Goal: Task Accomplishment & Management: Manage account settings

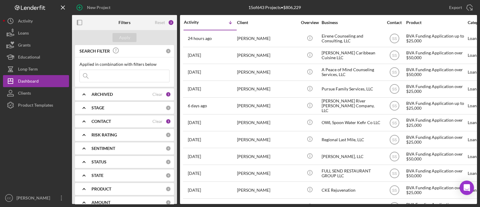
click at [102, 121] on b "CONTACT" at bounding box center [102, 121] width 20 height 5
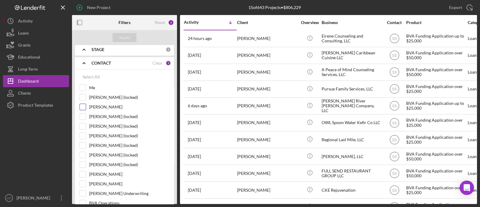
scroll to position [75, 0]
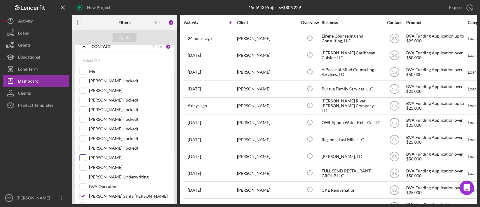
click at [95, 157] on label "Nihal Vasty" at bounding box center [129, 158] width 80 height 6
click at [86, 157] on input "Nihal Vasty" at bounding box center [83, 158] width 6 height 6
checkbox input "true"
click at [132, 40] on button "Apply" at bounding box center [125, 37] width 24 height 9
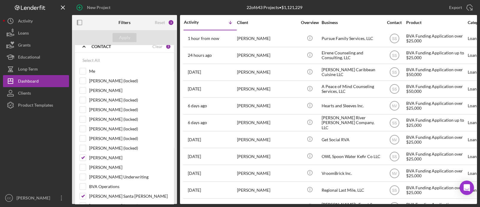
click at [477, 183] on body "New Project 22 of 643 Projects • $1,121,229 Export Icon/Export Filters Reset 3 …" at bounding box center [240, 103] width 480 height 207
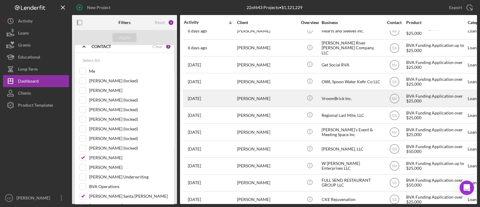
click at [347, 96] on div "VroomBrick Inc." at bounding box center [352, 98] width 60 height 16
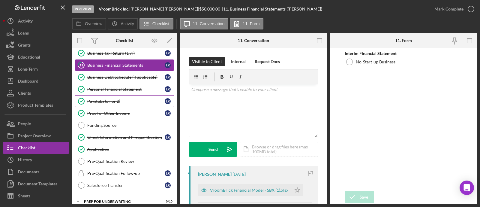
scroll to position [81, 0]
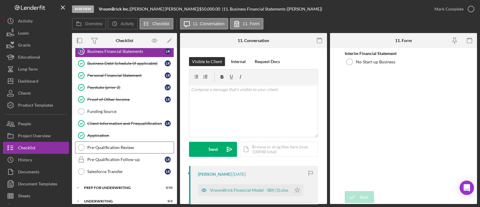
click at [136, 145] on div "Pre-Qualification Review" at bounding box center [130, 147] width 86 height 5
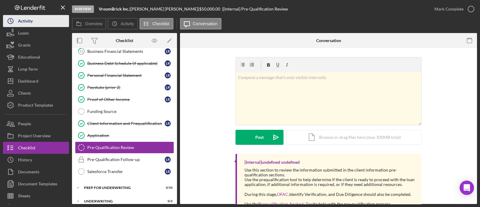
click at [29, 17] on div "Activity" at bounding box center [25, 22] width 15 height 14
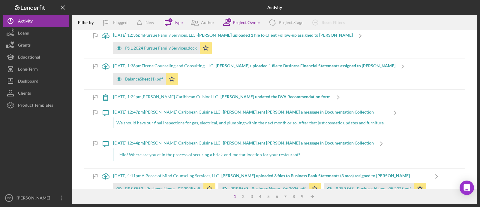
scroll to position [113, 0]
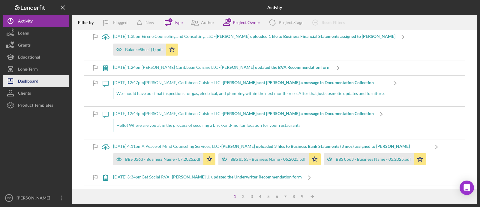
click at [27, 77] on div "Dashboard" at bounding box center [28, 82] width 20 height 14
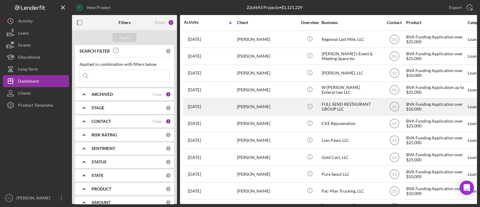
scroll to position [127, 0]
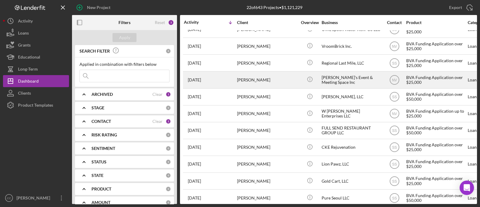
click at [349, 76] on div "Nicole's Event & Meeting Space Inc" at bounding box center [352, 80] width 60 height 16
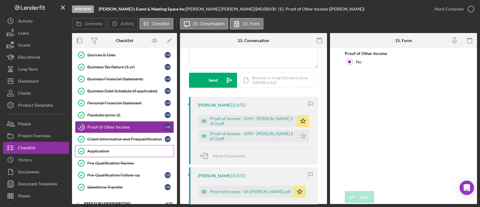
scroll to position [75, 0]
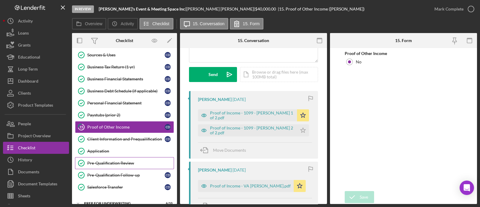
click at [114, 161] on div "Pre-Qualification Review" at bounding box center [130, 163] width 86 height 5
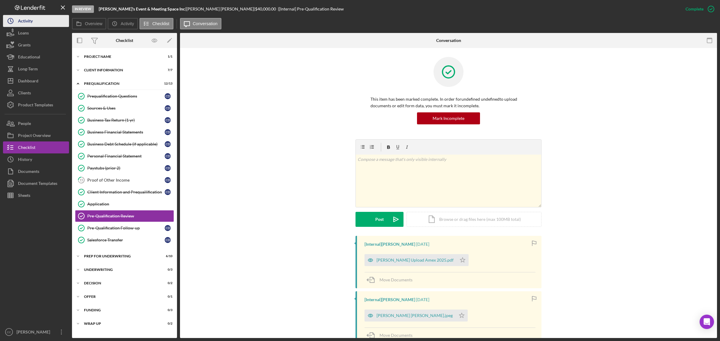
click at [14, 20] on icon "Icon/History" at bounding box center [10, 21] width 15 height 15
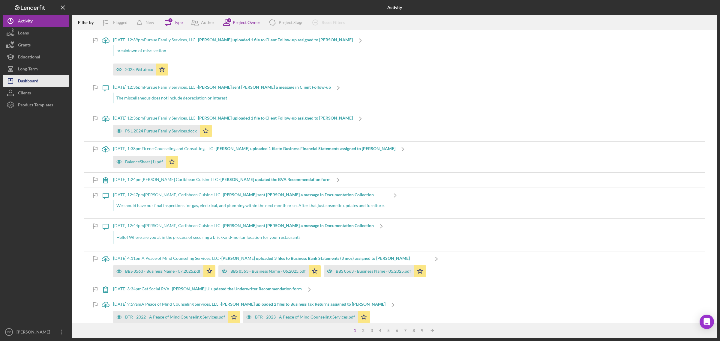
click at [30, 78] on div "Dashboard" at bounding box center [28, 82] width 20 height 14
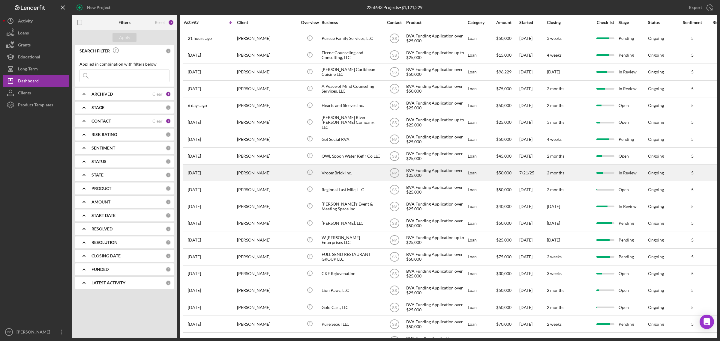
click at [356, 176] on div "VroomBrick Inc." at bounding box center [352, 173] width 60 height 16
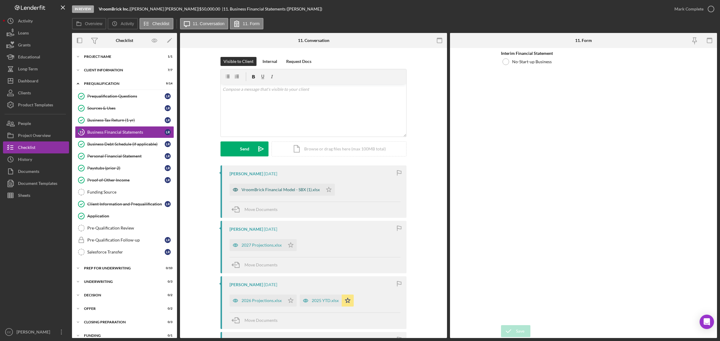
click at [290, 188] on div "VroomBrick Financial Model - SBX (1).xlsx" at bounding box center [281, 190] width 78 height 5
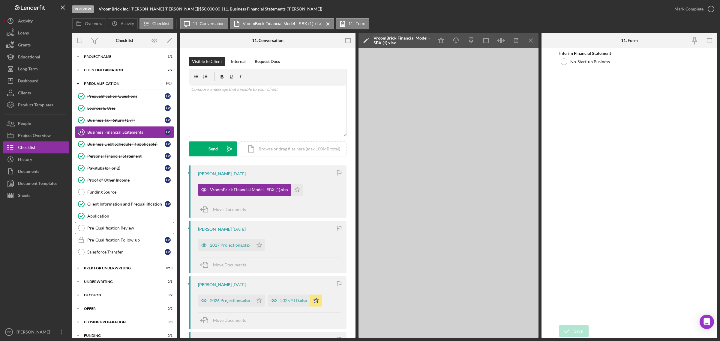
click at [141, 206] on div "Pre-Qualification Review" at bounding box center [130, 228] width 86 height 5
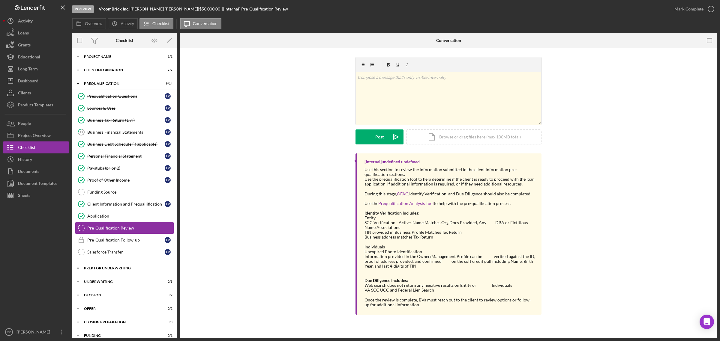
click at [123, 206] on div "Icon/Expander Prep for Underwriting 0 / 10" at bounding box center [124, 269] width 105 height 12
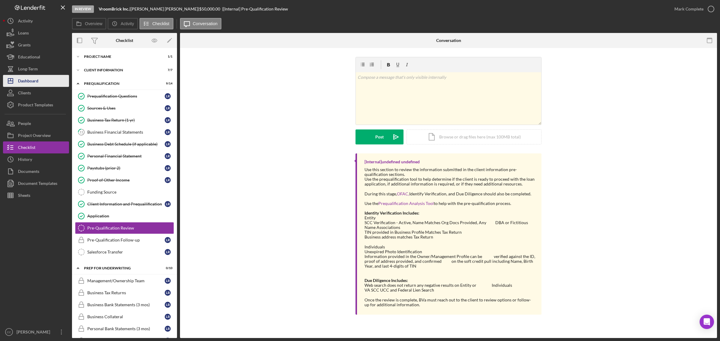
click at [29, 81] on div "Dashboard" at bounding box center [28, 82] width 20 height 14
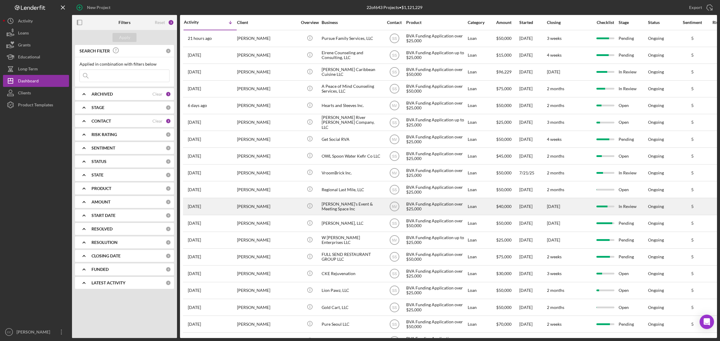
click at [340, 202] on div "Nicole's Event & Meeting Space Inc" at bounding box center [352, 207] width 60 height 16
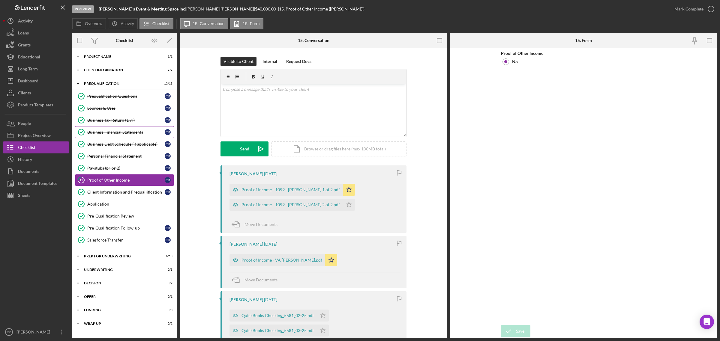
click at [128, 129] on link "Business Financial Statements Business Financial Statements C D" at bounding box center [124, 132] width 99 height 12
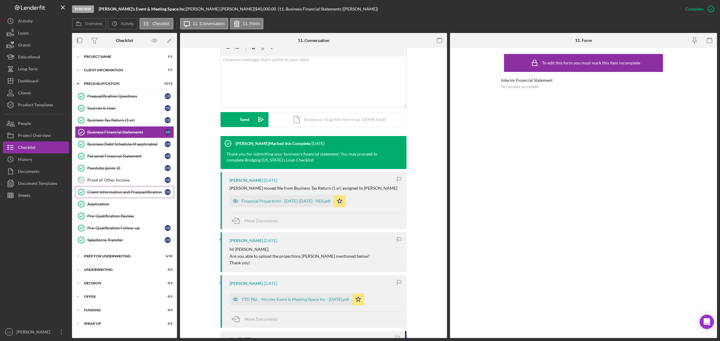
scroll to position [113, 0]
click at [122, 180] on div "Proof of Other Income" at bounding box center [125, 180] width 77 height 5
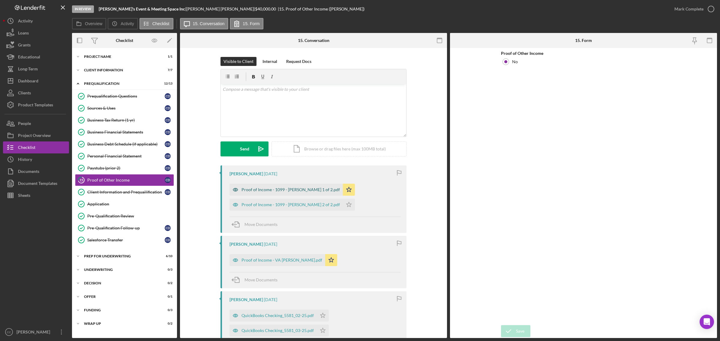
click at [320, 185] on div "Proof of Income - 1099 - Catina Downey 1 of 2.pdf" at bounding box center [286, 190] width 113 height 12
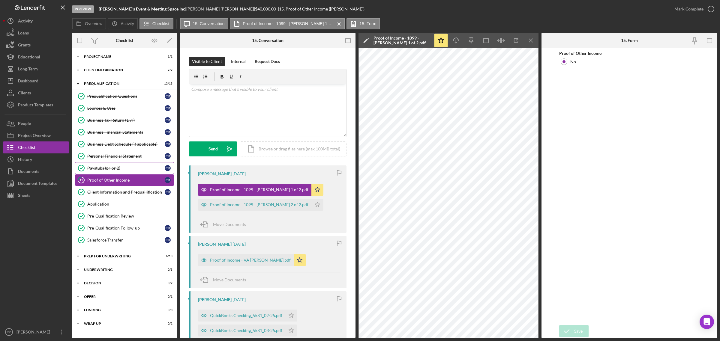
click at [117, 167] on div "Paystubs (prior 2)" at bounding box center [125, 168] width 77 height 5
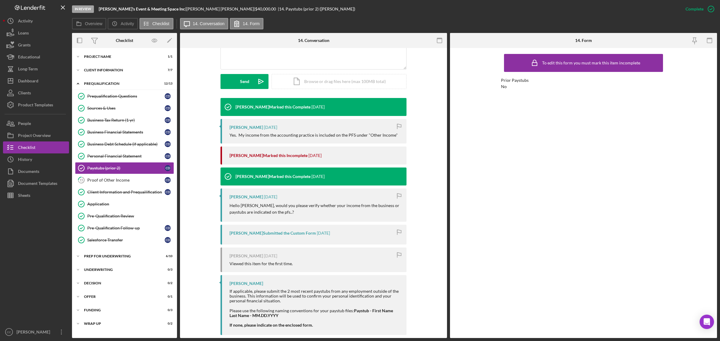
scroll to position [159, 0]
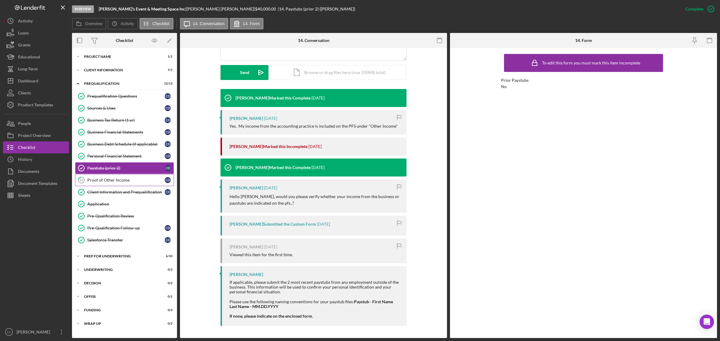
click at [117, 182] on div "Proof of Other Income" at bounding box center [125, 180] width 77 height 5
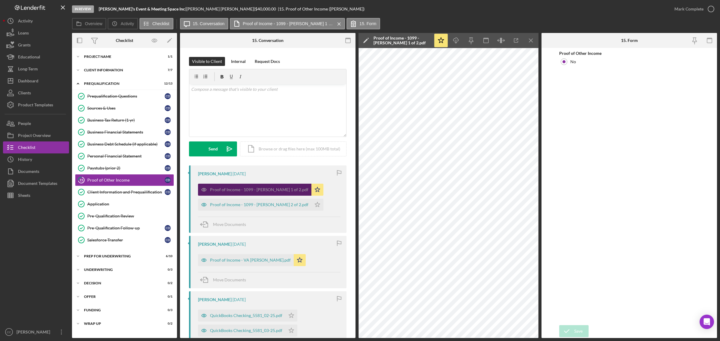
click at [287, 189] on div "Proof of Income - 1099 - Catina Downey 1 of 2.pdf" at bounding box center [259, 190] width 98 height 5
click at [480, 39] on icon "button" at bounding box center [517, 41] width 14 height 14
click at [224, 205] on div "Proof of Income - 1099 - Catina Downey 2 of 2.pdf" at bounding box center [259, 205] width 98 height 5
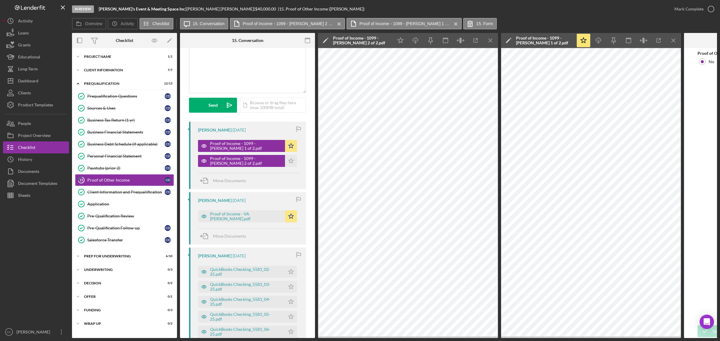
scroll to position [75, 0]
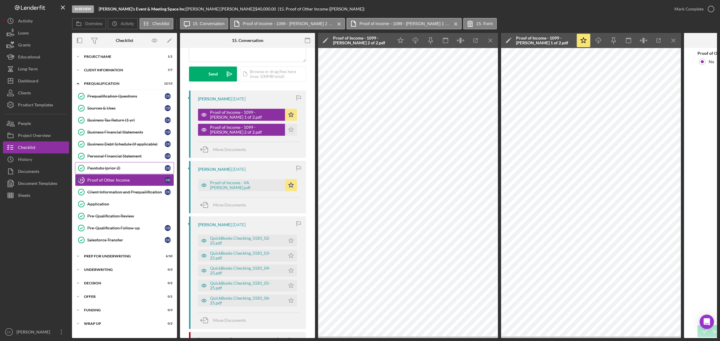
click at [125, 168] on div "Paystubs (prior 2)" at bounding box center [125, 168] width 77 height 5
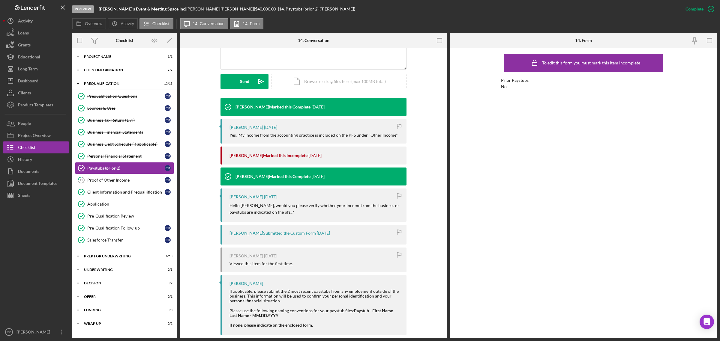
scroll to position [159, 0]
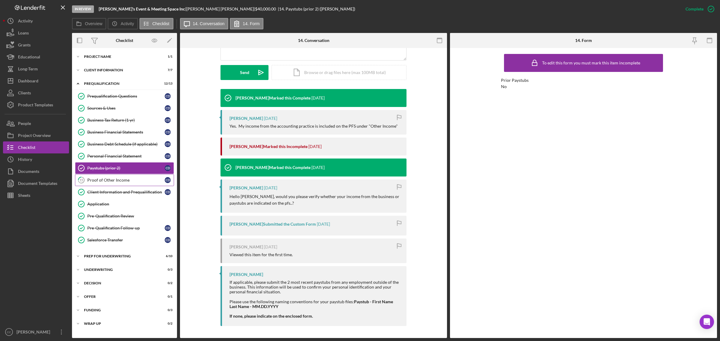
click at [134, 178] on link "15 Proof of Other Income C D" at bounding box center [124, 180] width 99 height 12
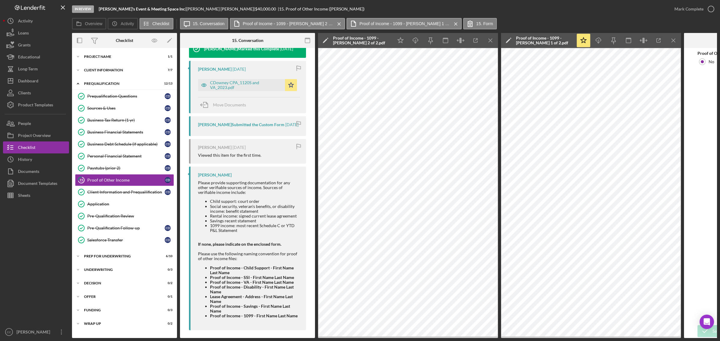
scroll to position [413, 0]
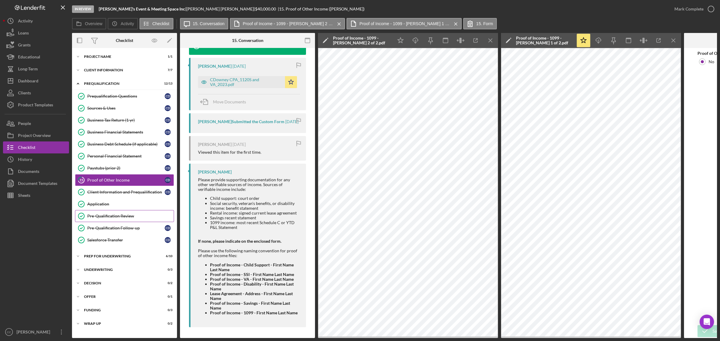
click at [132, 206] on link "Pre-Qualification Review Pre-Qualification Review" at bounding box center [124, 216] width 99 height 12
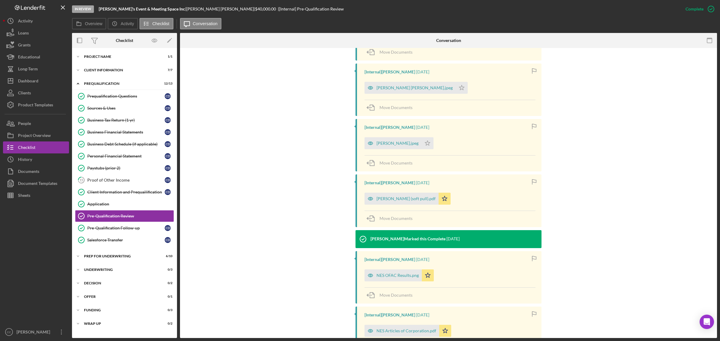
scroll to position [225, 0]
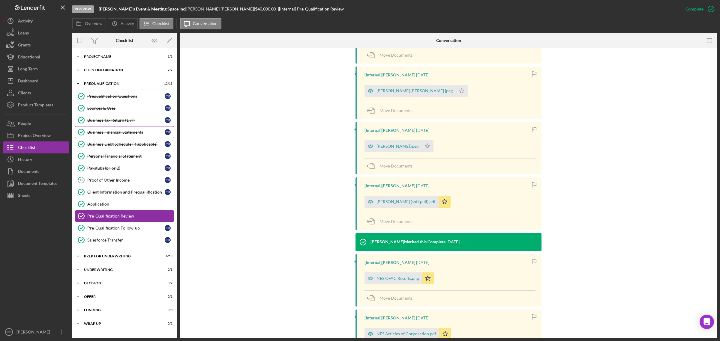
click at [128, 128] on link "Business Financial Statements Business Financial Statements C D" at bounding box center [124, 132] width 99 height 12
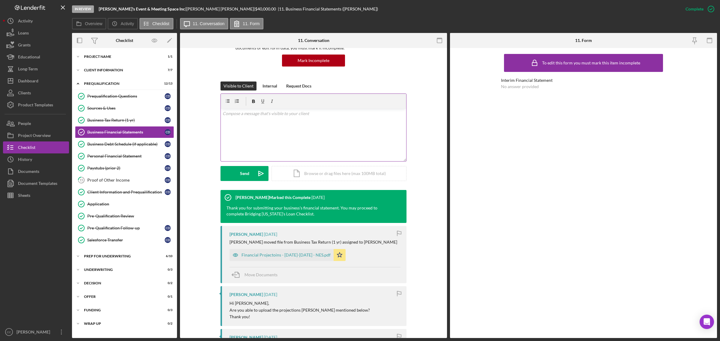
scroll to position [75, 0]
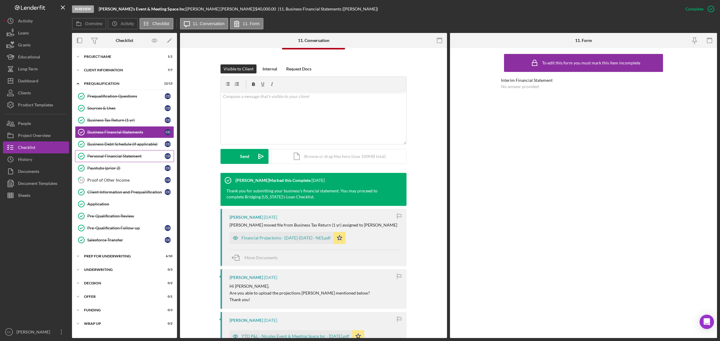
click at [125, 158] on div "Personal Financial Statement" at bounding box center [125, 156] width 77 height 5
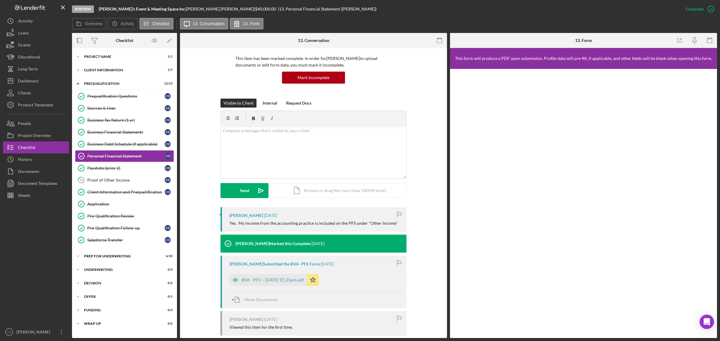
scroll to position [75, 0]
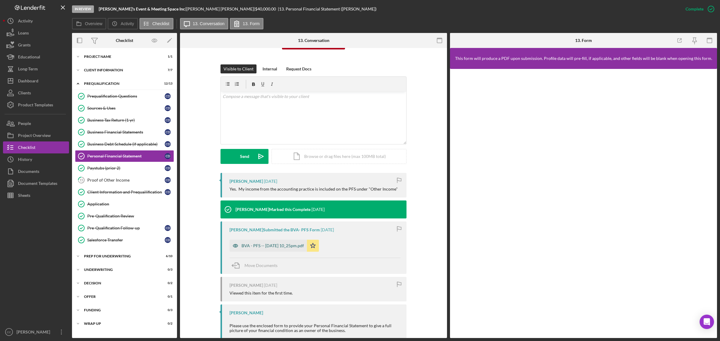
click at [299, 206] on div "BVA - PFS -- 2025-02-11 10_25pm.pdf" at bounding box center [273, 246] width 62 height 5
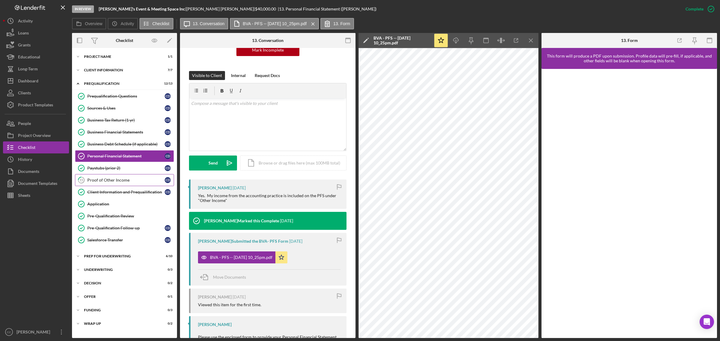
click at [138, 182] on div "Proof of Other Income" at bounding box center [125, 180] width 77 height 5
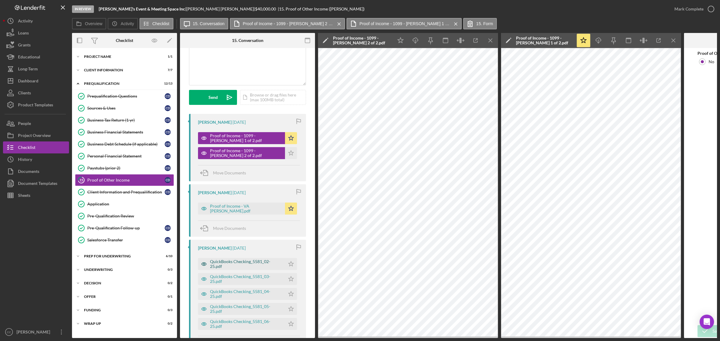
scroll to position [75, 0]
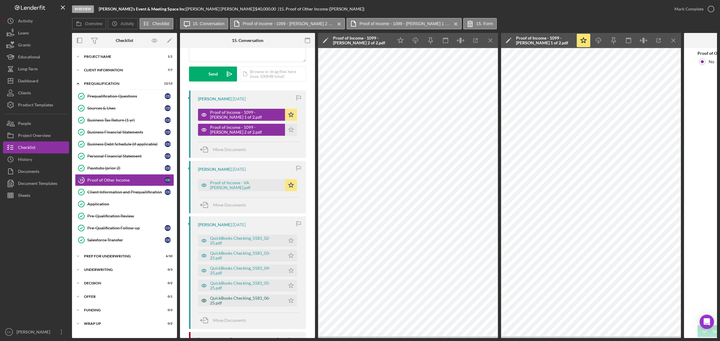
click at [268, 206] on div "QuickBooks Checking_5581_06-25.pdf" at bounding box center [246, 301] width 72 height 10
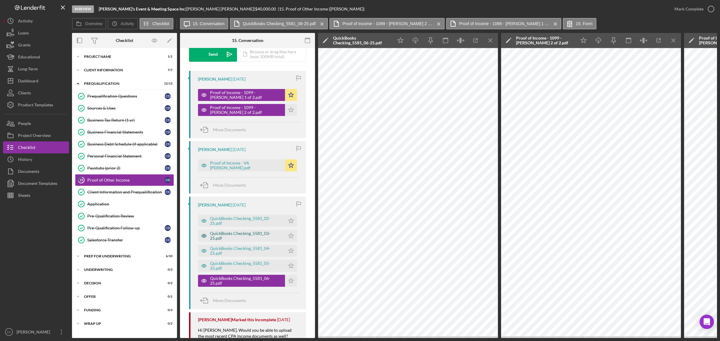
scroll to position [113, 0]
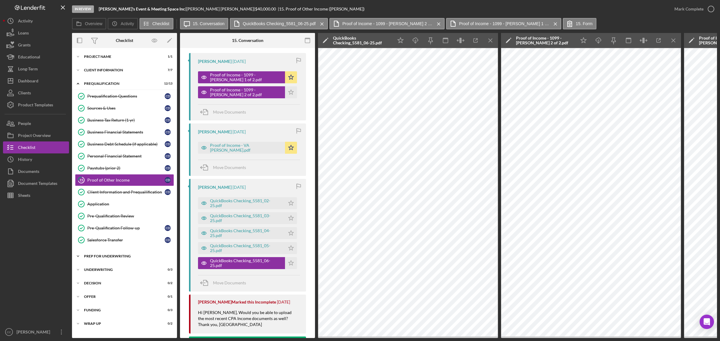
click at [104, 206] on div "Icon/Expander Prep for Underwriting 6 / 10" at bounding box center [124, 257] width 105 height 12
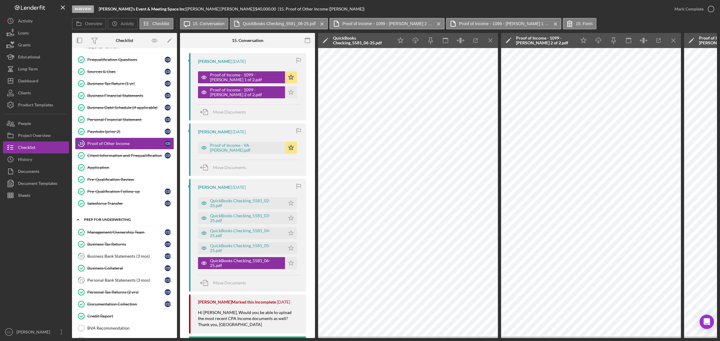
scroll to position [38, 0]
click at [141, 206] on div "Personal Bank Statements (3 mos)" at bounding box center [125, 279] width 77 height 5
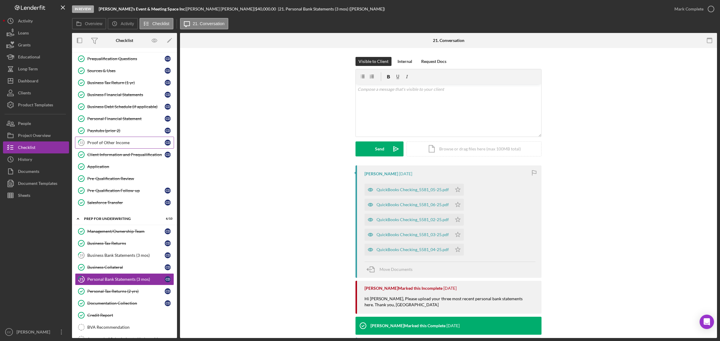
click at [128, 140] on link "15 Proof of Other Income C D" at bounding box center [124, 143] width 99 height 12
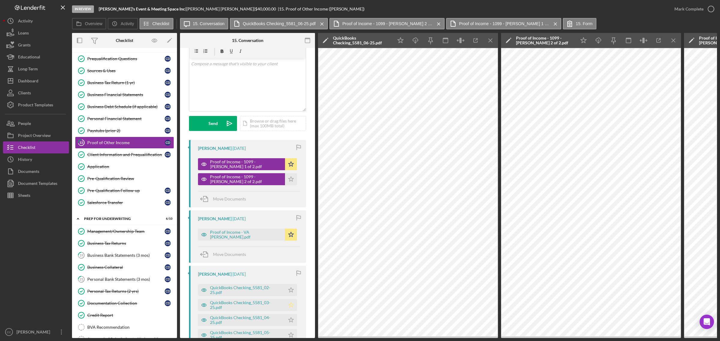
scroll to position [38, 0]
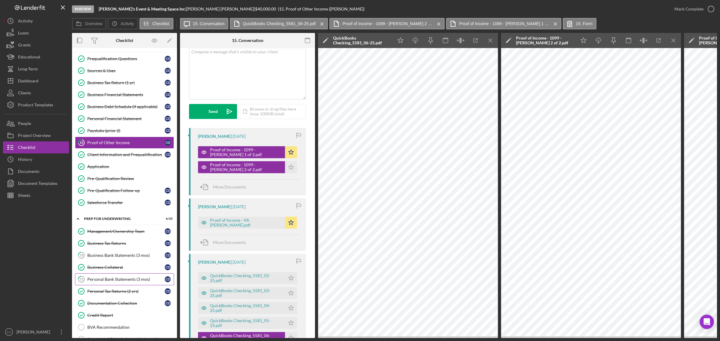
click at [123, 206] on div "Personal Bank Statements (3 mos)" at bounding box center [125, 279] width 77 height 5
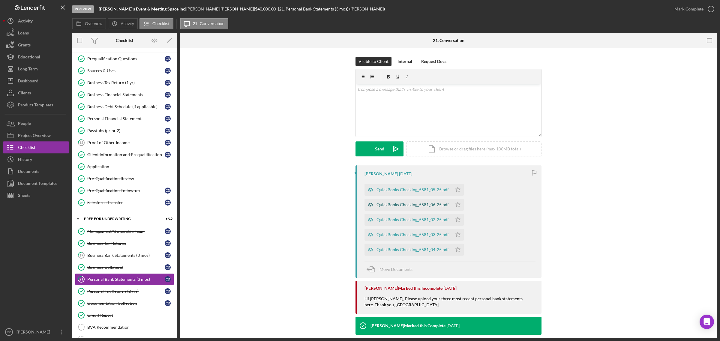
click at [441, 203] on div "QuickBooks Checking_5581_06-25.pdf" at bounding box center [413, 205] width 72 height 5
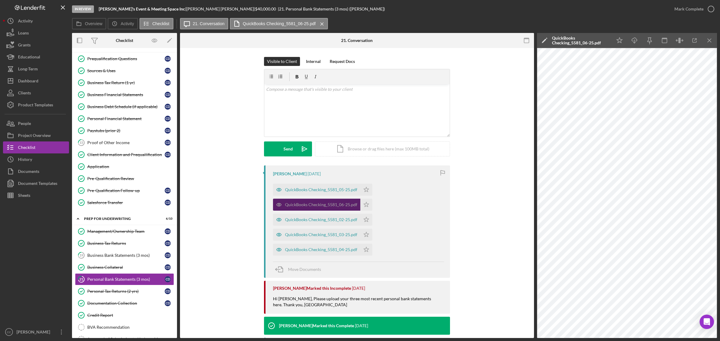
click at [346, 204] on div "QuickBooks Checking_5581_06-25.pdf" at bounding box center [321, 205] width 72 height 5
click at [114, 206] on div "Personal Tax Returns (2 yrs)" at bounding box center [125, 291] width 77 height 5
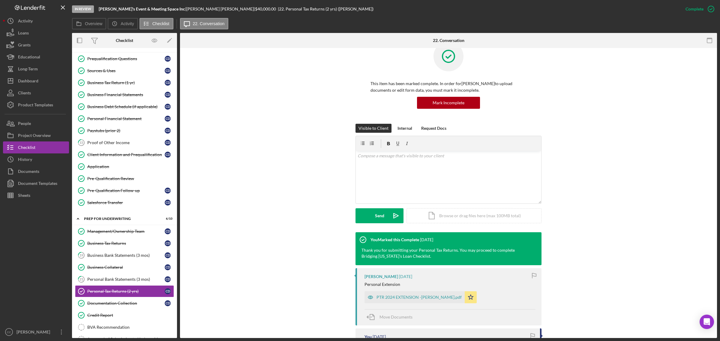
scroll to position [113, 0]
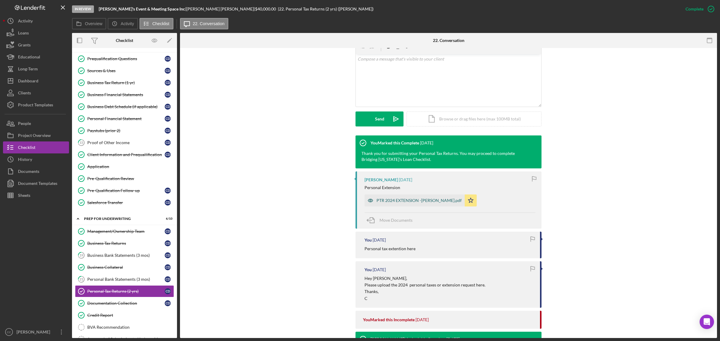
click at [429, 197] on div "PTR 2024 EXTENSION -Catina Downey.pdf" at bounding box center [415, 201] width 100 height 12
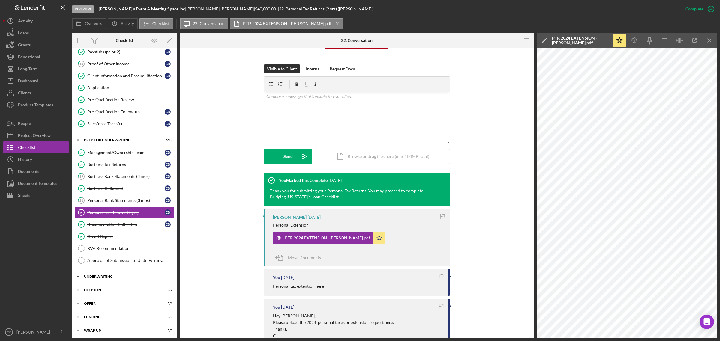
scroll to position [122, 0]
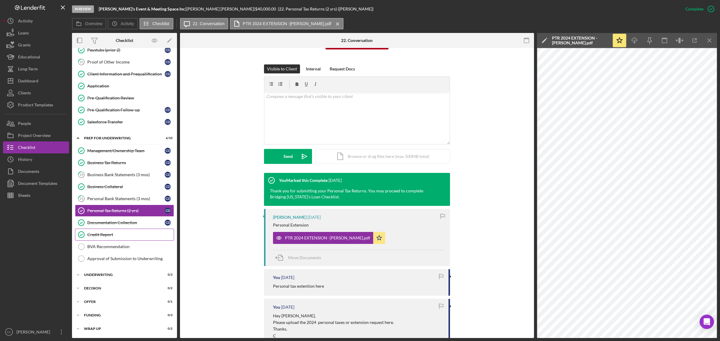
click at [99, 206] on div "Credit Report" at bounding box center [130, 235] width 86 height 5
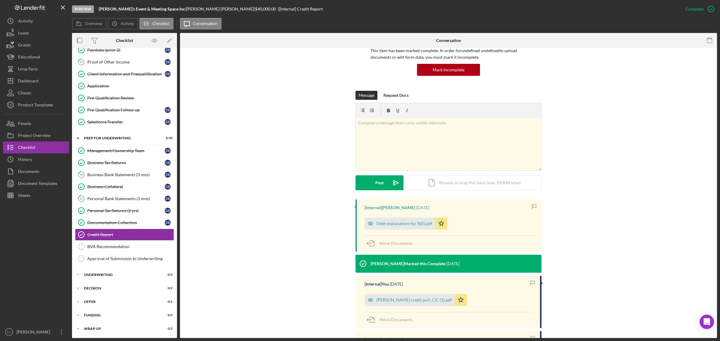
scroll to position [38, 0]
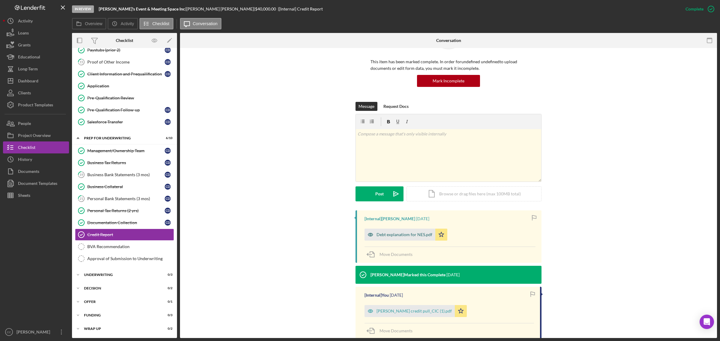
click at [413, 206] on div "Debt explanatiom for NES.pdf" at bounding box center [405, 235] width 56 height 5
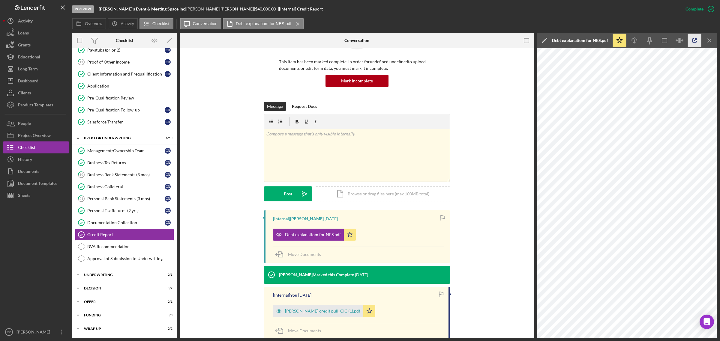
click at [480, 38] on icon "button" at bounding box center [695, 41] width 14 height 14
click at [142, 206] on link "BVA Recommendation BVA Recommendation" at bounding box center [124, 247] width 99 height 12
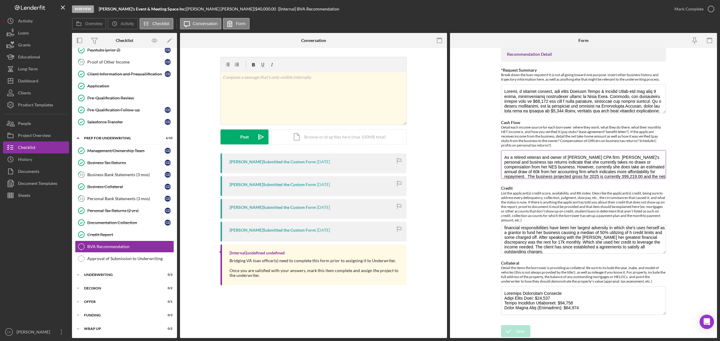
scroll to position [10, 0]
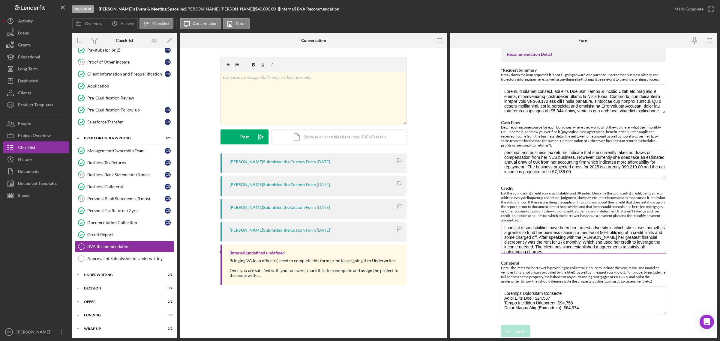
click at [480, 206] on textarea "Catina is currently reflecting a vantage credit score of 493 as her Transunion.…" at bounding box center [583, 239] width 165 height 29
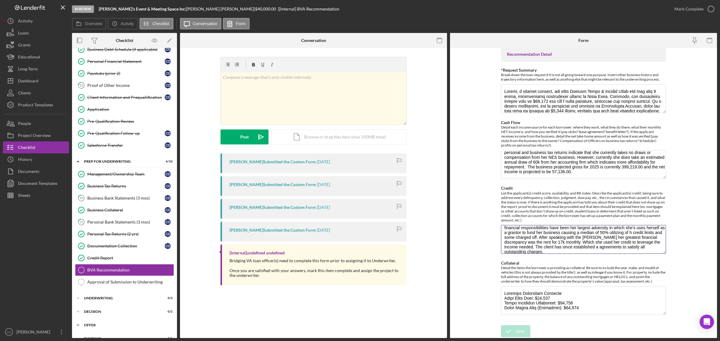
scroll to position [0, 0]
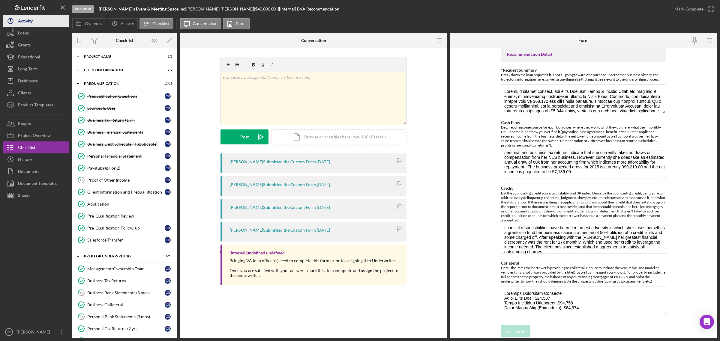
click at [26, 18] on div "Activity" at bounding box center [25, 22] width 15 height 14
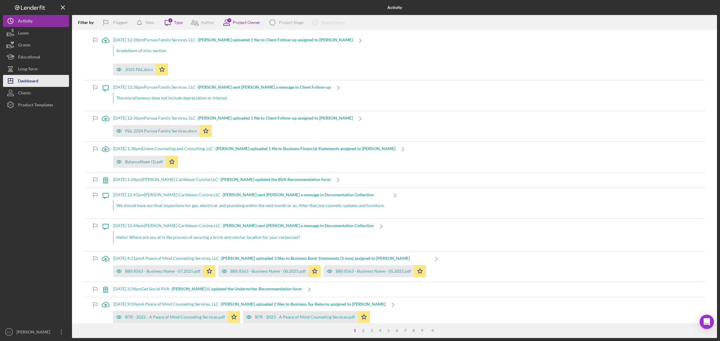
click at [33, 78] on div "Dashboard" at bounding box center [28, 82] width 20 height 14
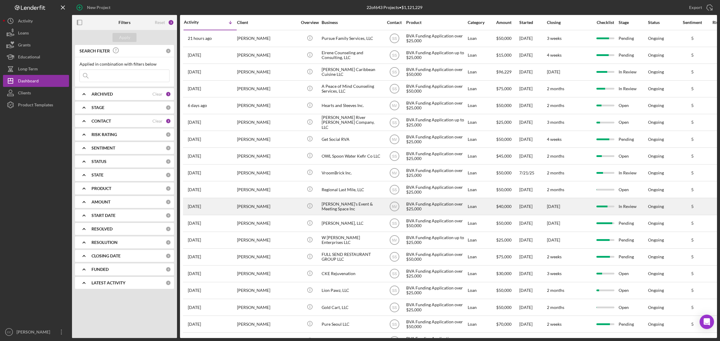
click at [435, 206] on div "BVA Funding Application over $25,000" at bounding box center [436, 207] width 60 height 16
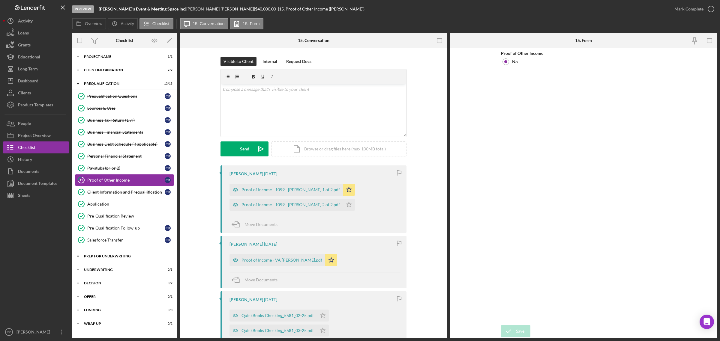
click at [111, 206] on div "Icon/Expander Prep for Underwriting 6 / 10" at bounding box center [124, 257] width 105 height 12
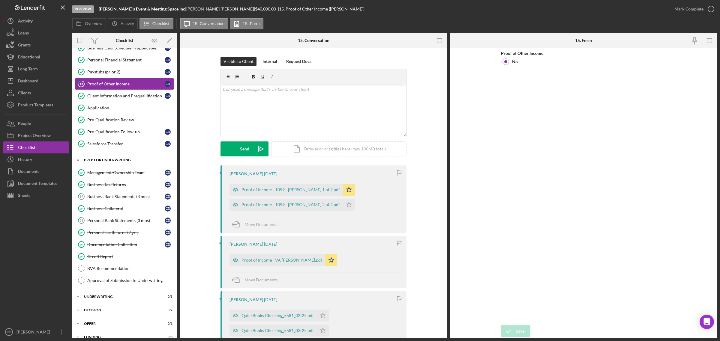
scroll to position [113, 0]
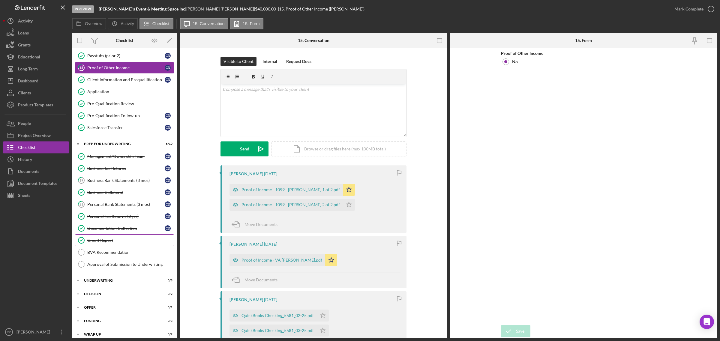
click at [115, 206] on div "Credit Report" at bounding box center [130, 240] width 86 height 5
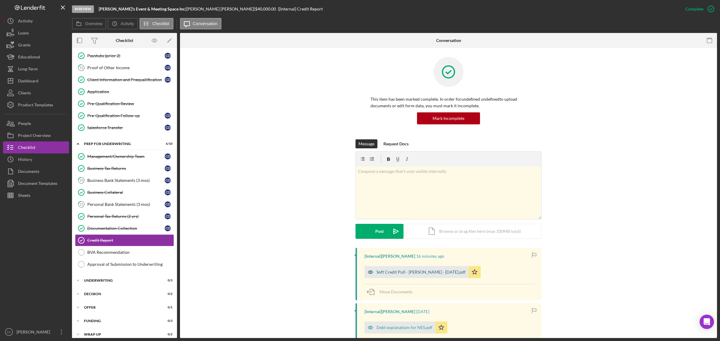
click at [443, 206] on div "Soft Credit Pull - Catina Downey - 7.14.2025.pdf" at bounding box center [421, 272] width 89 height 5
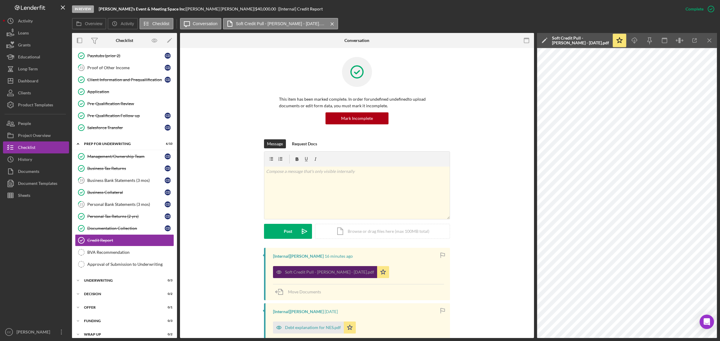
click at [356, 206] on div "Soft Credit Pull - Catina Downey - 7.14.2025.pdf" at bounding box center [325, 272] width 104 height 12
click at [337, 206] on div "Soft Credit Pull - Catina Downey - 7.14.2025.pdf" at bounding box center [329, 272] width 89 height 5
click at [480, 38] on icon "button" at bounding box center [695, 41] width 14 height 14
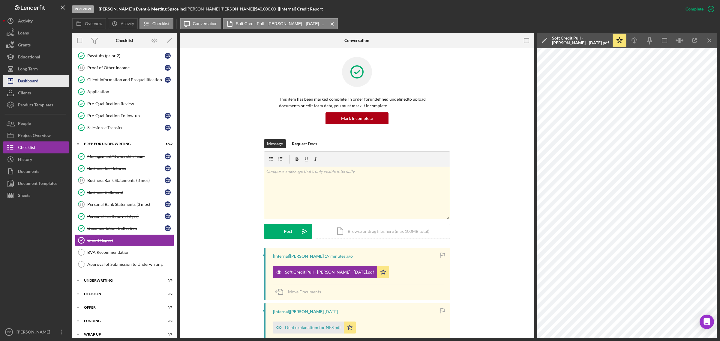
click at [38, 78] on div "Dashboard" at bounding box center [28, 82] width 20 height 14
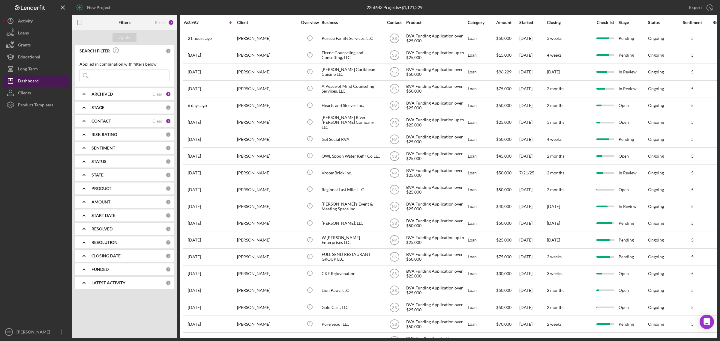
click at [29, 79] on div "Dashboard" at bounding box center [28, 82] width 21 height 14
click at [41, 79] on button "Icon/Dashboard Dashboard" at bounding box center [36, 81] width 66 height 12
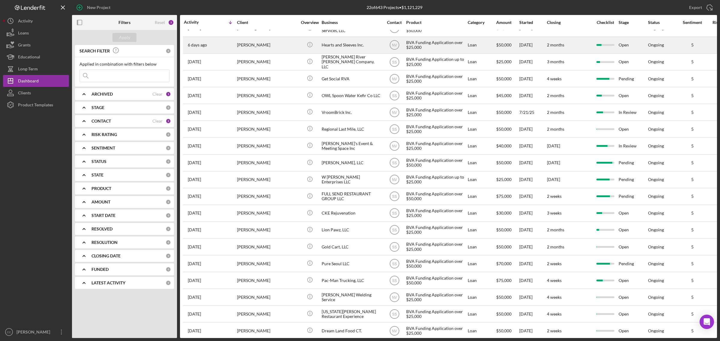
scroll to position [75, 0]
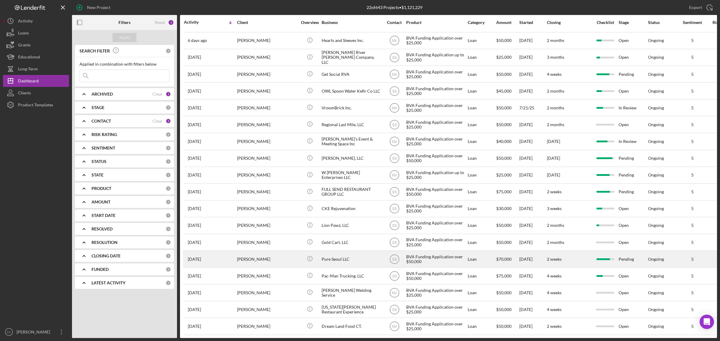
click at [340, 206] on div "Pure Seoul LLC" at bounding box center [352, 259] width 60 height 16
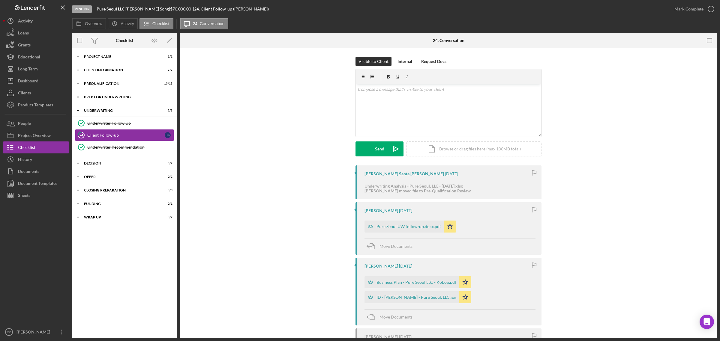
click at [110, 94] on div "Icon/Expander Prep for Underwriting 11 / 11" at bounding box center [124, 97] width 105 height 12
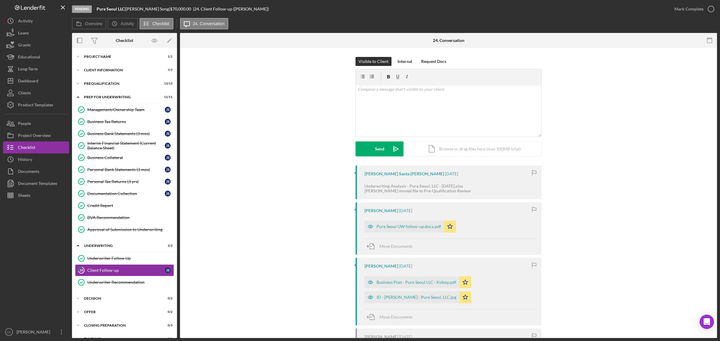
drag, startPoint x: 124, startPoint y: 143, endPoint x: 190, endPoint y: 153, distance: 67.1
click at [124, 143] on div "Interim Financial Statement (Current Balance Sheet)" at bounding box center [125, 146] width 77 height 10
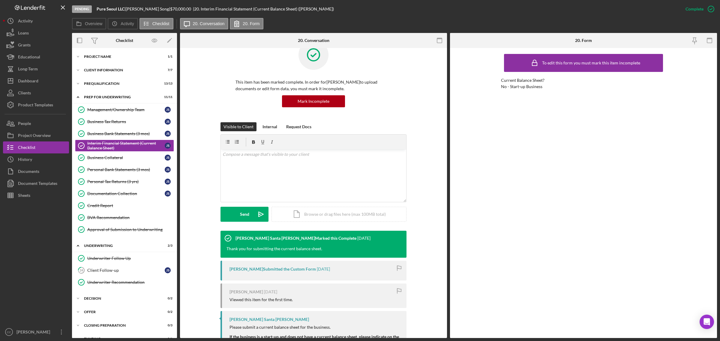
scroll to position [43, 0]
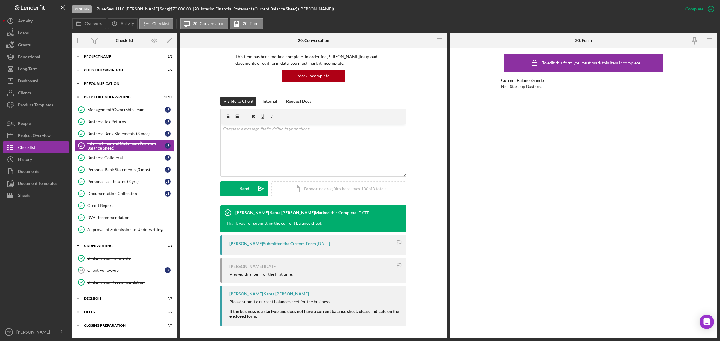
click at [131, 80] on div "Icon/Expander Prequalification 13 / 13" at bounding box center [124, 84] width 105 height 12
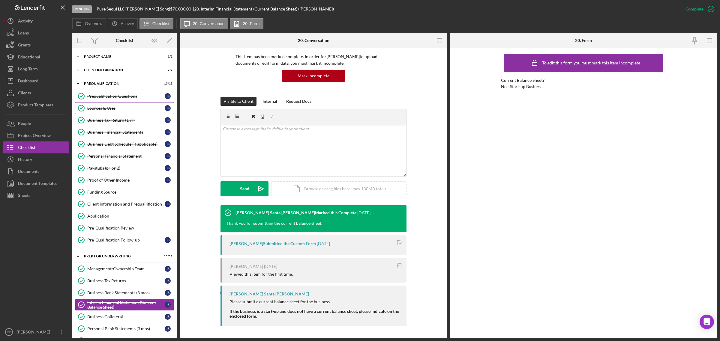
click at [117, 107] on div "Sources & Uses" at bounding box center [125, 108] width 77 height 5
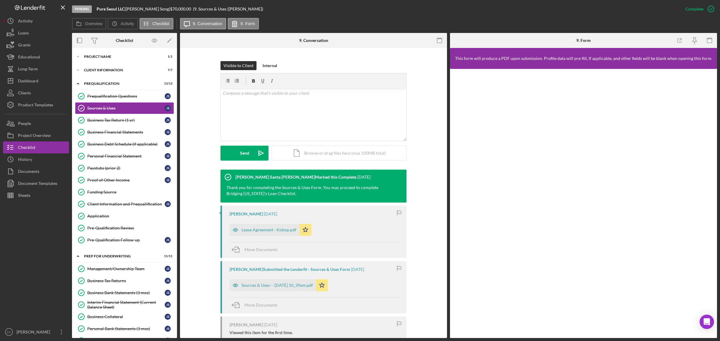
scroll to position [113, 0]
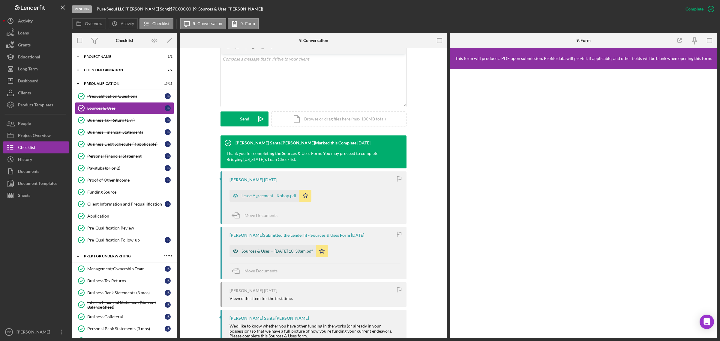
click at [296, 206] on div "Sources & Uses -- 2025-06-04 10_39am.pdf" at bounding box center [277, 251] width 71 height 5
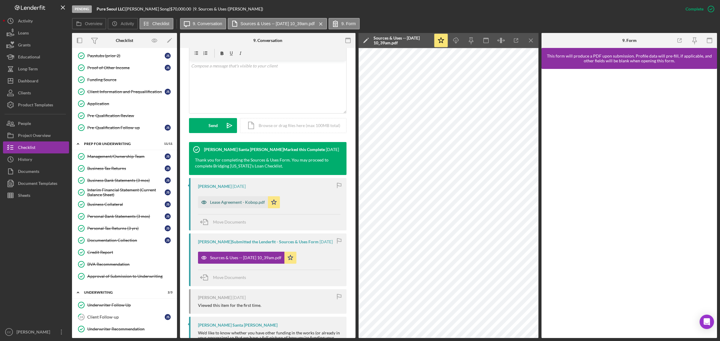
click at [248, 200] on div "Lease Agreement - Kobop.pdf" at bounding box center [237, 202] width 55 height 5
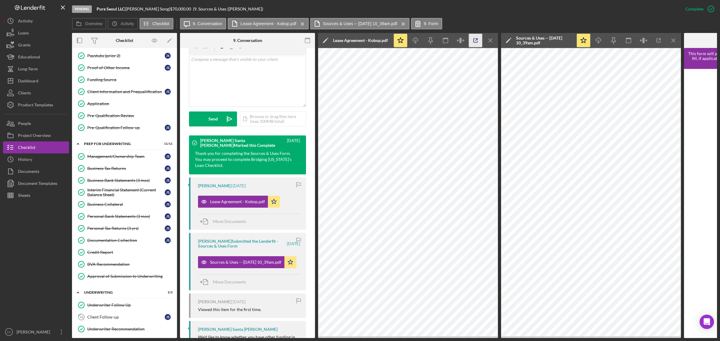
click at [477, 41] on icon "button" at bounding box center [476, 41] width 14 height 14
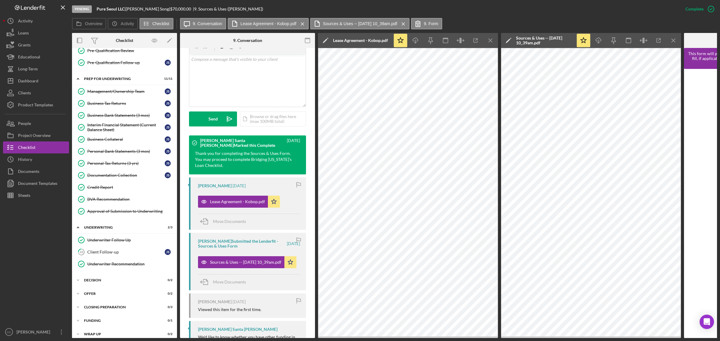
scroll to position [188, 0]
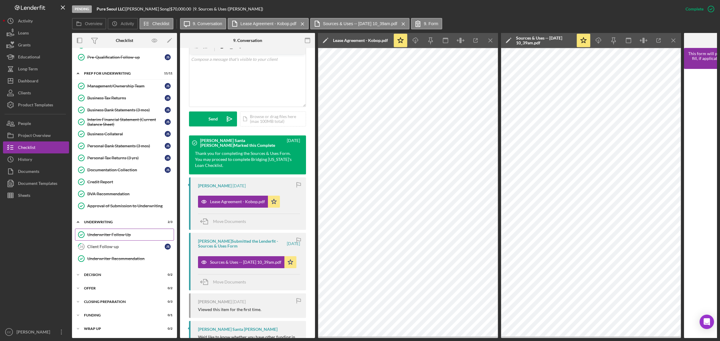
click at [119, 206] on div "Underwriter Follow Up" at bounding box center [130, 235] width 86 height 5
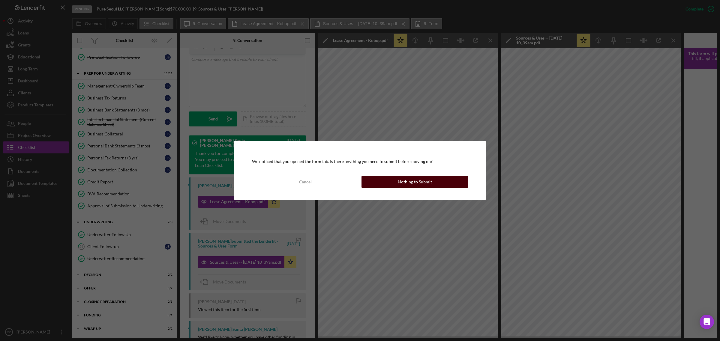
click at [406, 182] on div "Nothing to Submit" at bounding box center [415, 182] width 34 height 12
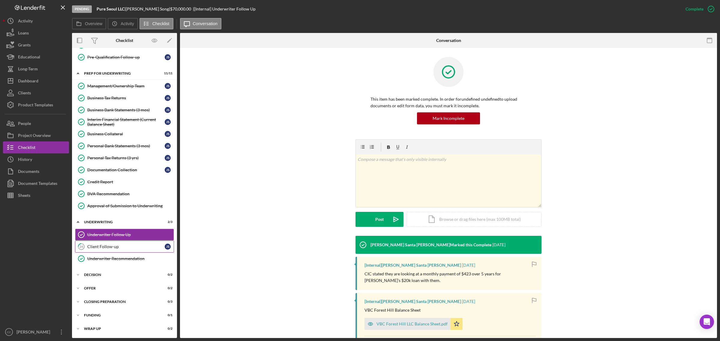
scroll to position [187, 0]
click at [120, 206] on div "Underwriter Recommendation" at bounding box center [130, 259] width 86 height 5
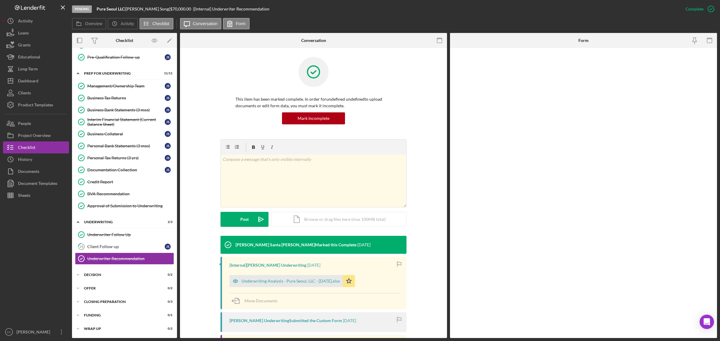
scroll to position [187, 0]
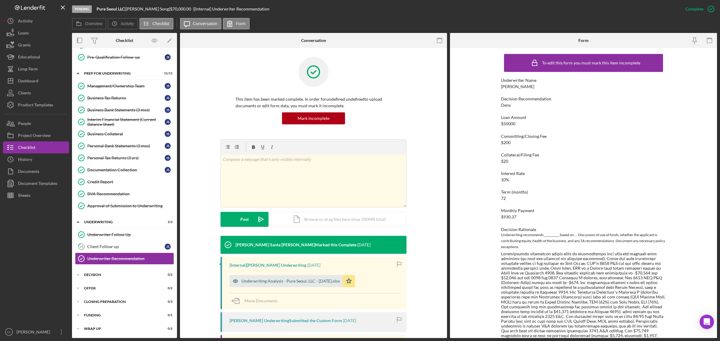
click at [320, 206] on div "Underwriting Analysis - Pure Seoul, LLC - 07.21.2025.xlsx" at bounding box center [291, 281] width 98 height 5
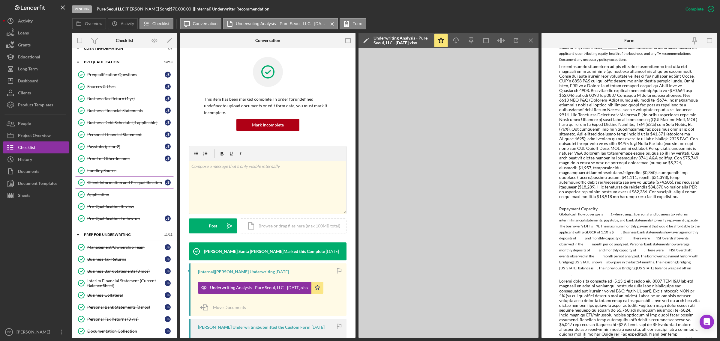
scroll to position [0, 0]
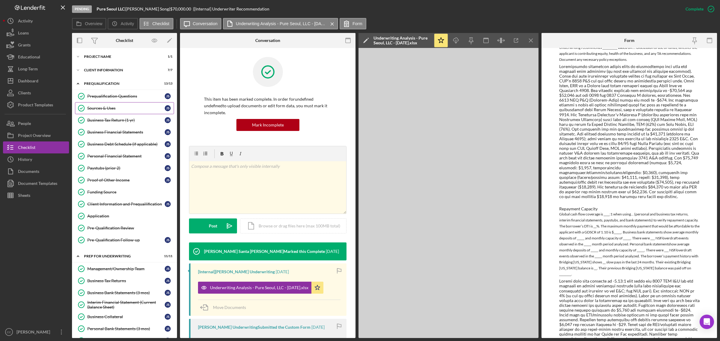
click at [118, 105] on link "Sources & Uses Sources & Uses J S" at bounding box center [124, 108] width 99 height 12
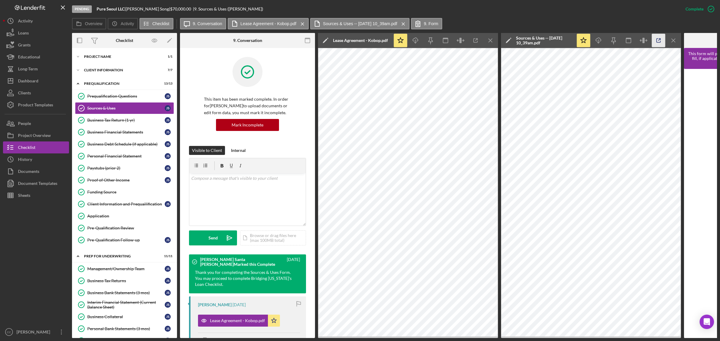
click at [480, 38] on icon "button" at bounding box center [659, 41] width 14 height 14
click at [26, 86] on div "Dashboard" at bounding box center [28, 82] width 20 height 14
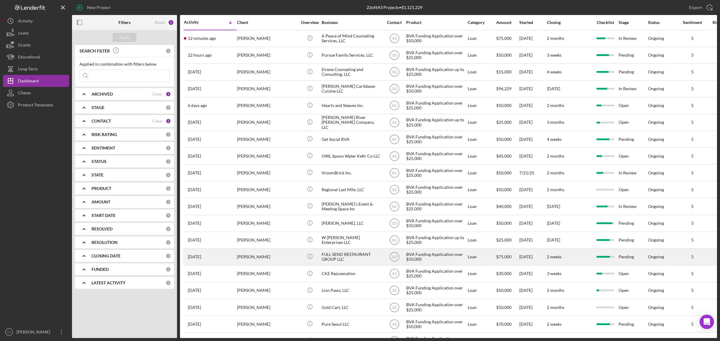
click at [350, 206] on div "FULL SEND RESTAURANT GROUP LLC" at bounding box center [352, 257] width 60 height 16
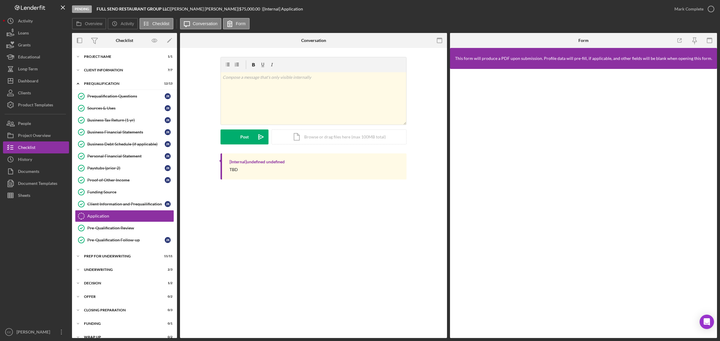
scroll to position [9, 0]
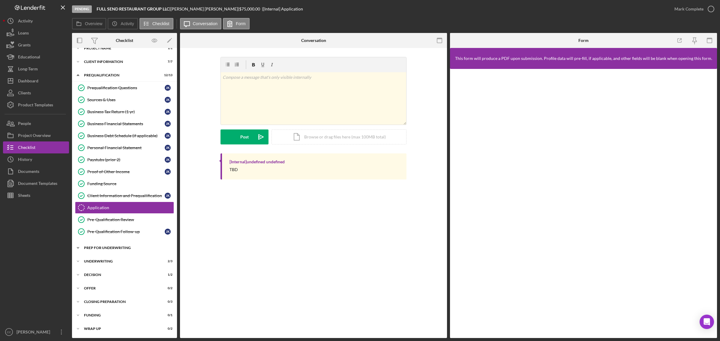
click at [132, 206] on div "Icon/Expander Prep for Underwriting 11 / 11" at bounding box center [124, 248] width 105 height 12
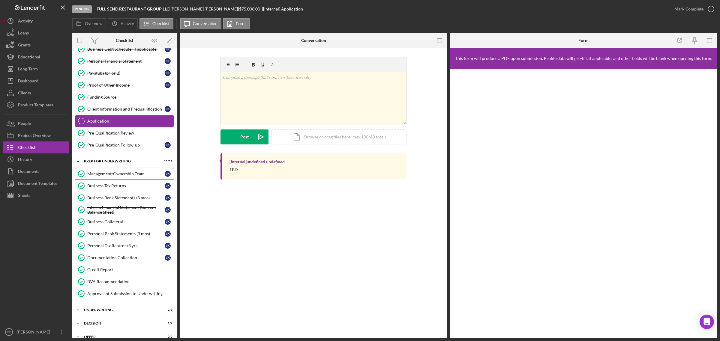
scroll to position [122, 0]
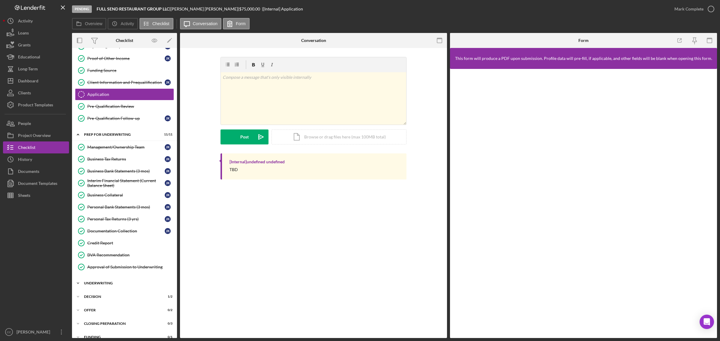
click at [118, 206] on div "Underwriting" at bounding box center [127, 284] width 86 height 4
click at [107, 206] on div "Underwriter Recommendation" at bounding box center [130, 320] width 86 height 5
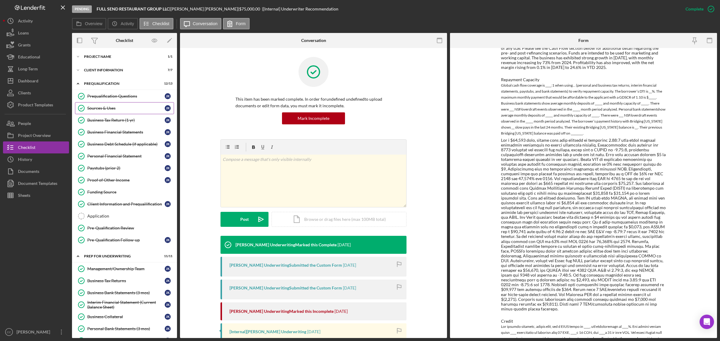
click at [113, 106] on div "Sources & Uses" at bounding box center [125, 108] width 77 height 5
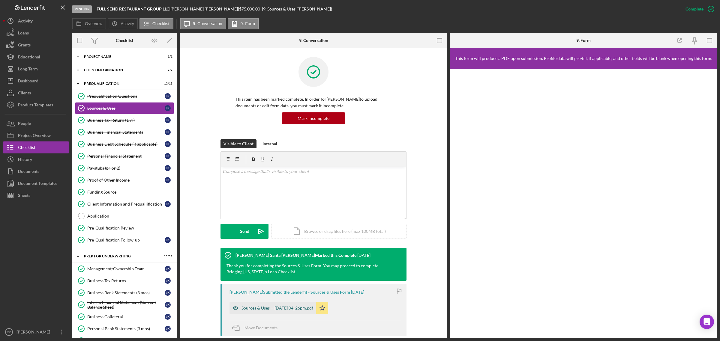
click at [303, 206] on div "Sources & Uses -- 2025-06-09 04_26pm.pdf" at bounding box center [278, 308] width 72 height 5
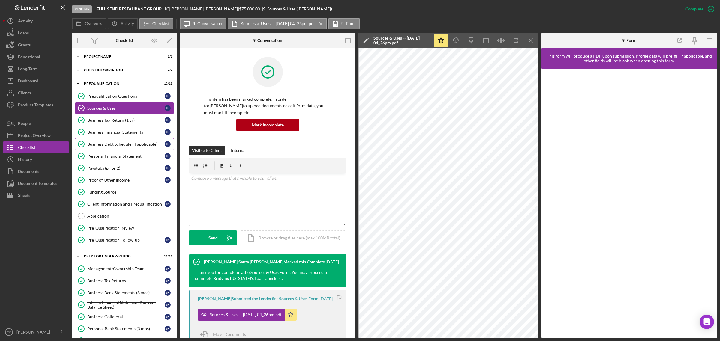
click at [143, 140] on link "Business Debt Schedule (if applicable) Business Debt Schedule (if applicable) J…" at bounding box center [124, 144] width 99 height 12
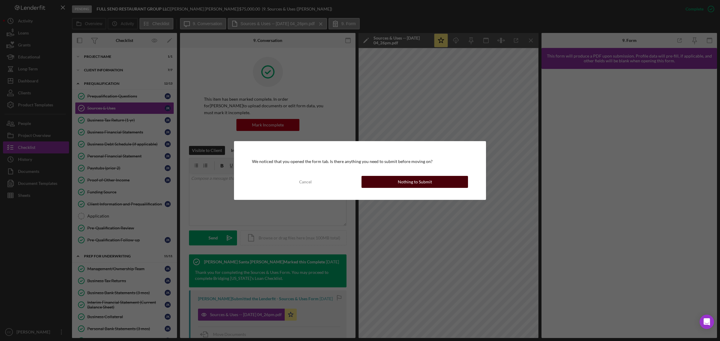
click at [436, 182] on button "Nothing to Submit" at bounding box center [415, 182] width 107 height 12
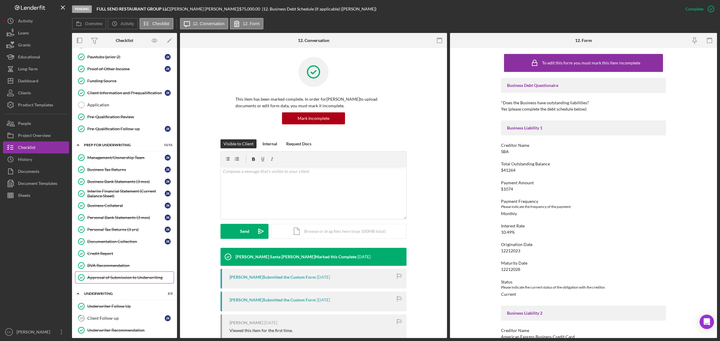
scroll to position [113, 0]
click at [110, 206] on link "Credit Report Credit Report" at bounding box center [124, 253] width 99 height 12
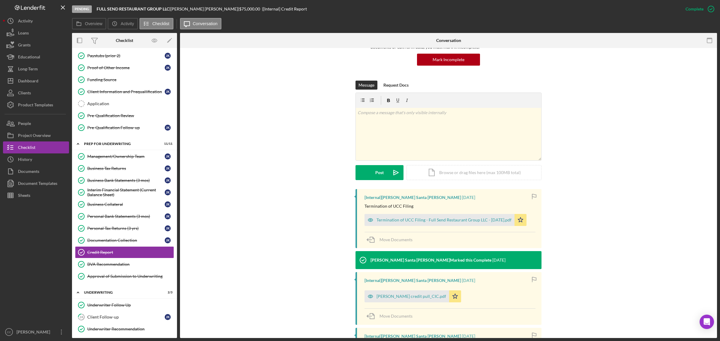
scroll to position [75, 0]
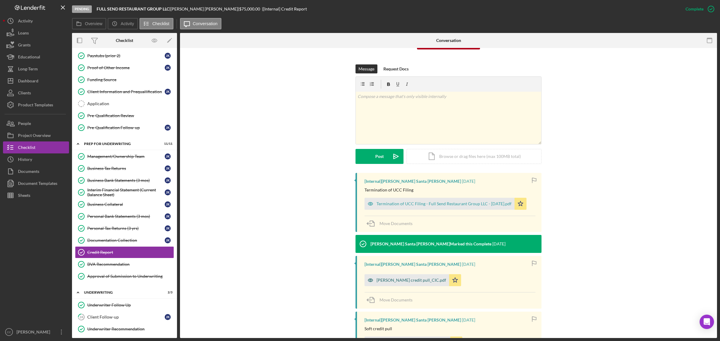
click at [407, 206] on div "Joe Kmetz_hard credit pull_CIC.pdf" at bounding box center [412, 280] width 70 height 5
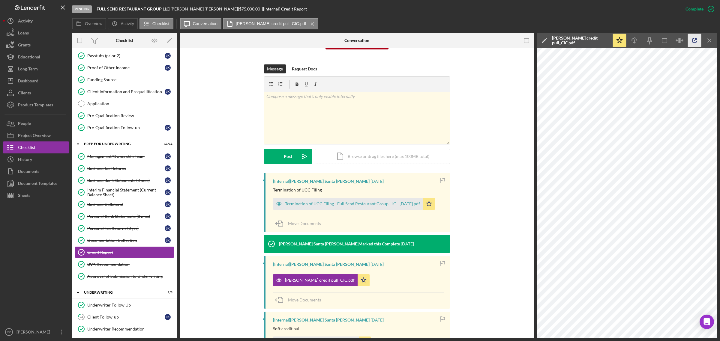
click at [480, 36] on icon "button" at bounding box center [695, 41] width 14 height 14
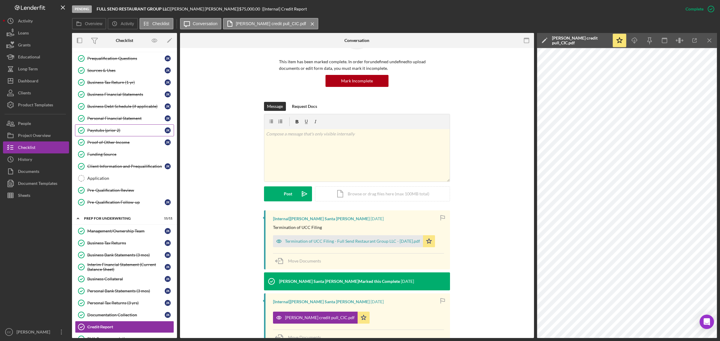
scroll to position [37, 0]
click at [131, 105] on link "Business Debt Schedule (if applicable) Business Debt Schedule (if applicable) J…" at bounding box center [124, 107] width 99 height 12
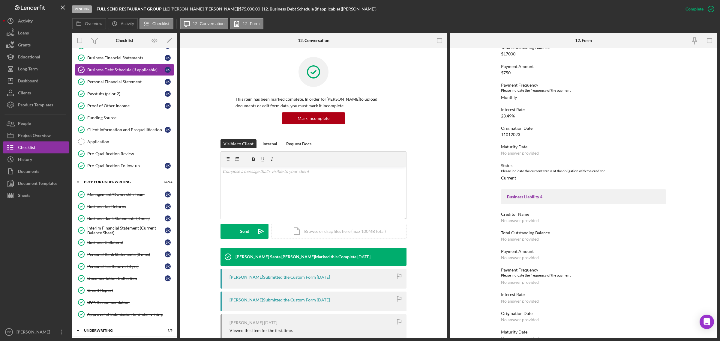
scroll to position [488, 0]
click at [131, 206] on div "Interim Financial Statement (Current Balance Sheet)" at bounding box center [125, 231] width 77 height 10
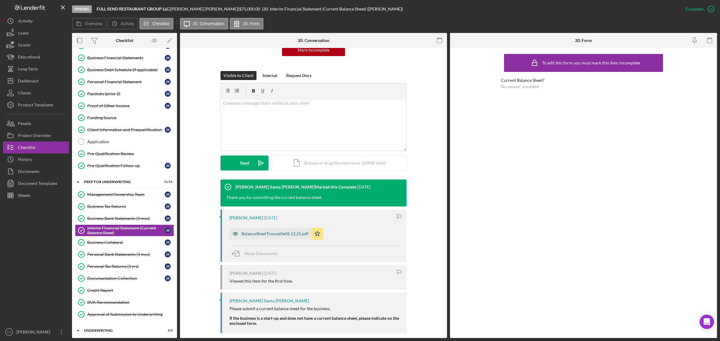
scroll to position [76, 0]
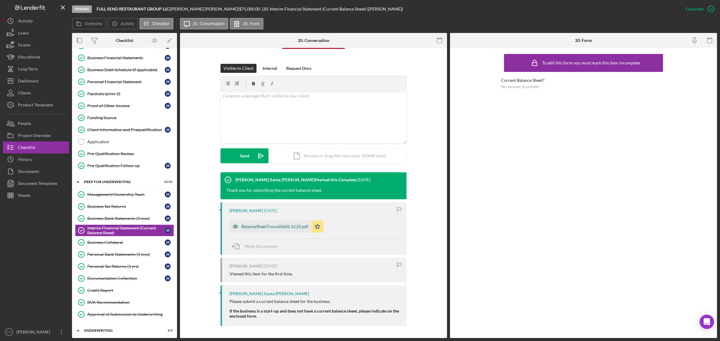
click at [247, 206] on div "BalanceSheetTrouvaille06.12.25.pdf" at bounding box center [275, 226] width 67 height 5
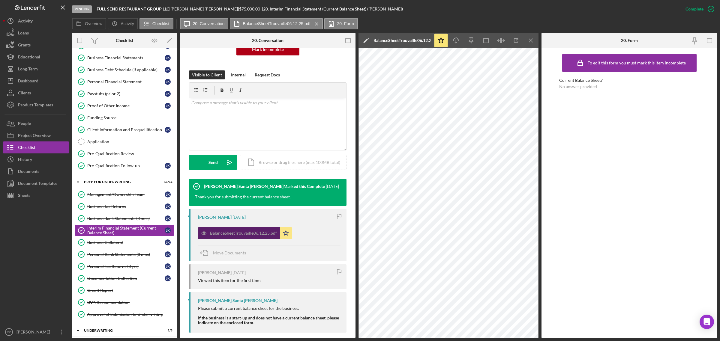
click at [244, 206] on div "BalanceSheetTrouvaille06.12.25.pdf" at bounding box center [243, 233] width 67 height 5
click at [480, 41] on line "button" at bounding box center [517, 40] width 2 height 2
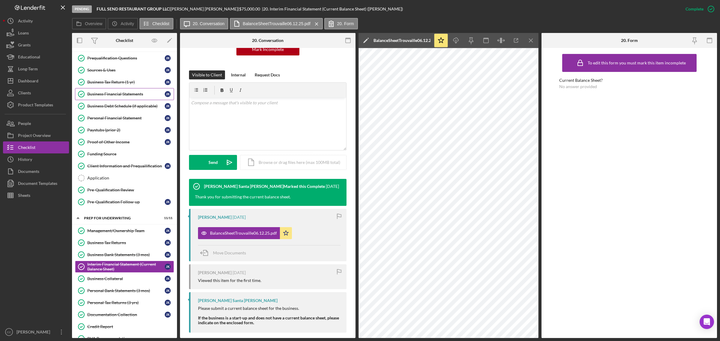
scroll to position [37, 0]
click at [134, 96] on div "Business Financial Statements" at bounding box center [125, 95] width 77 height 5
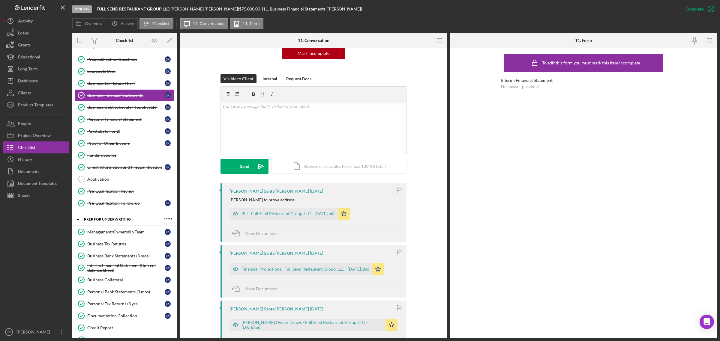
scroll to position [75, 0]
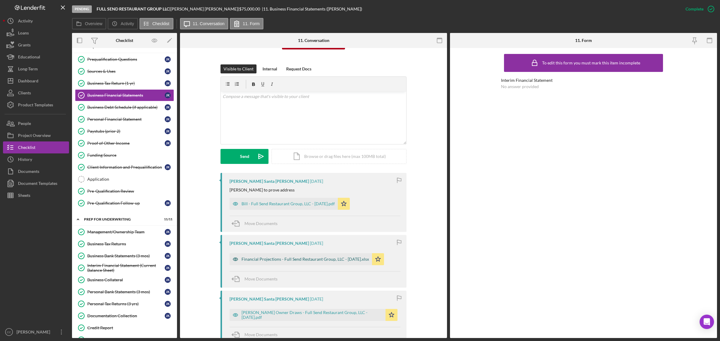
click at [332, 206] on div "Financial Projections - Full Send Restaurant Group, LLC - [DATE].xlsx" at bounding box center [306, 259] width 128 height 5
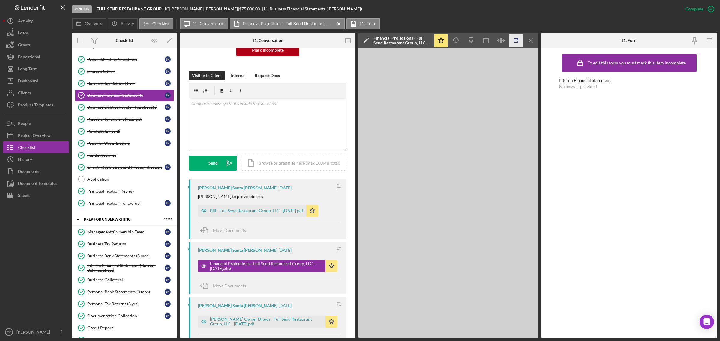
click at [480, 38] on icon "button" at bounding box center [517, 41] width 14 height 14
click at [25, 35] on div "Loans" at bounding box center [23, 34] width 11 height 14
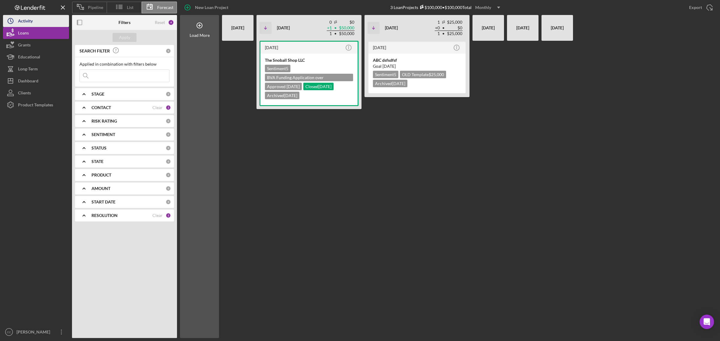
click at [21, 18] on div "Activity" at bounding box center [25, 22] width 15 height 14
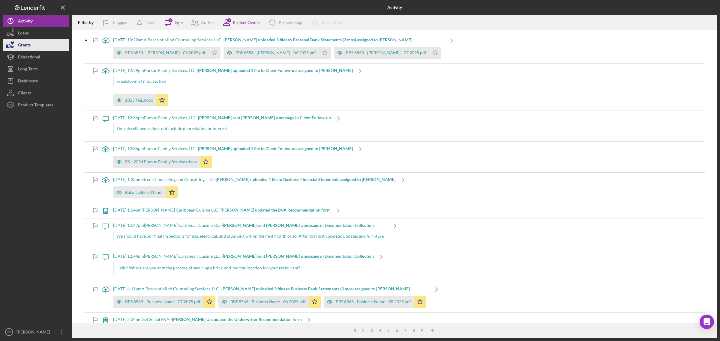
click at [27, 43] on div "Grants" at bounding box center [24, 46] width 13 height 14
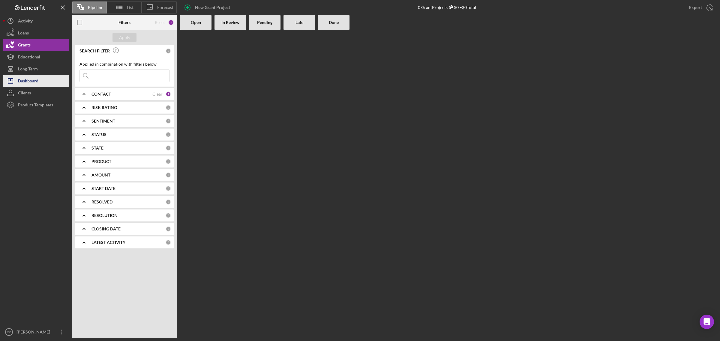
click at [34, 81] on div "Dashboard" at bounding box center [28, 82] width 20 height 14
